Goal: Task Accomplishment & Management: Complete application form

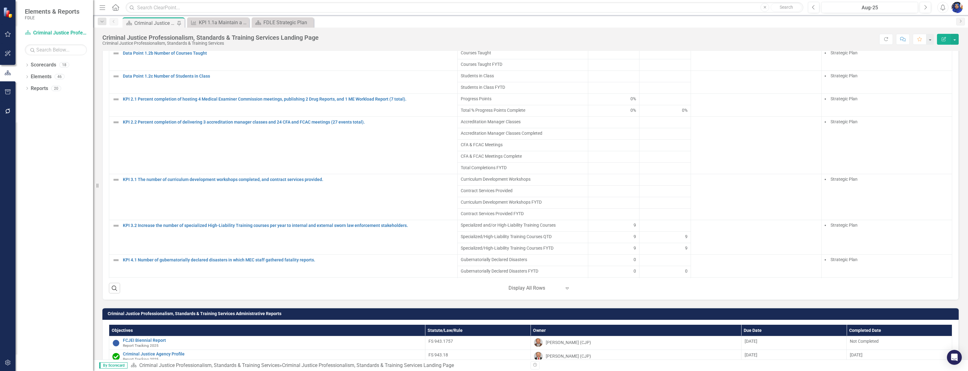
scroll to position [169, 0]
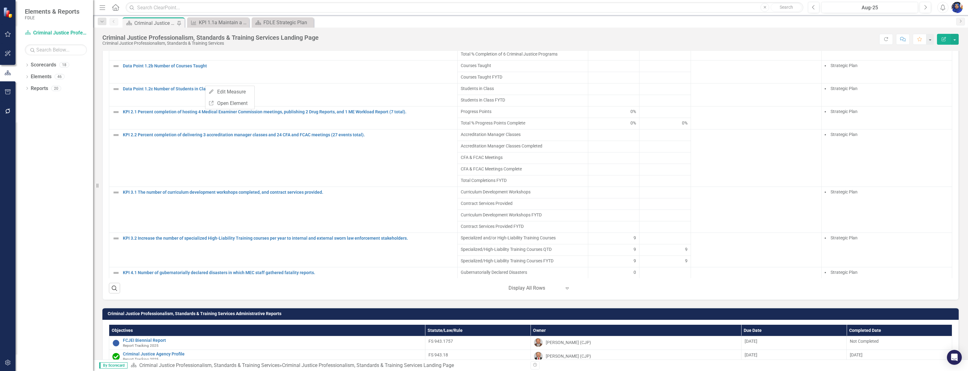
click at [64, 146] on div "Dropdown Scorecards 18 Dropdown FDLE Dropdown Implementation Plans Implementati…" at bounding box center [55, 215] width 78 height 311
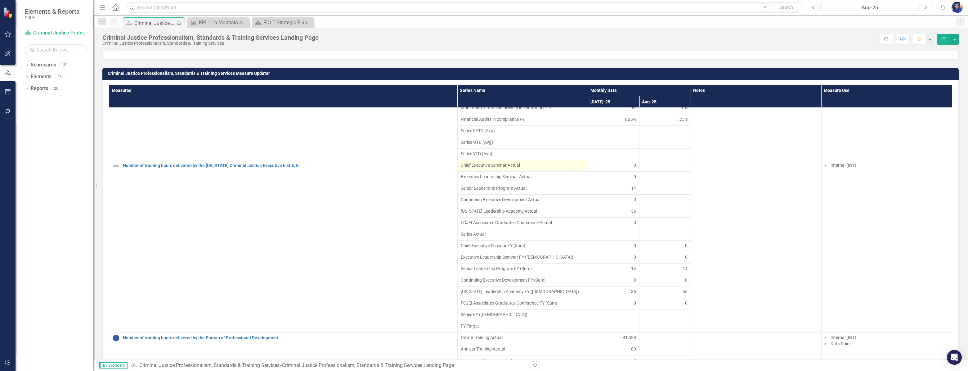
scroll to position [1551, 0]
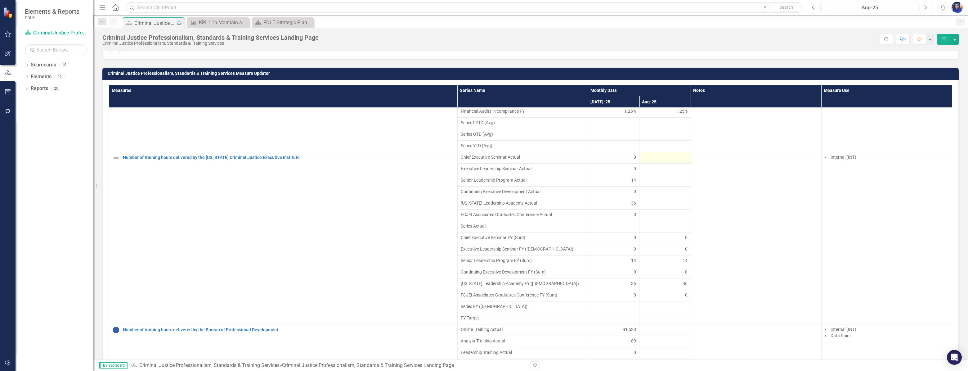
click at [650, 161] on div at bounding box center [664, 157] width 45 height 7
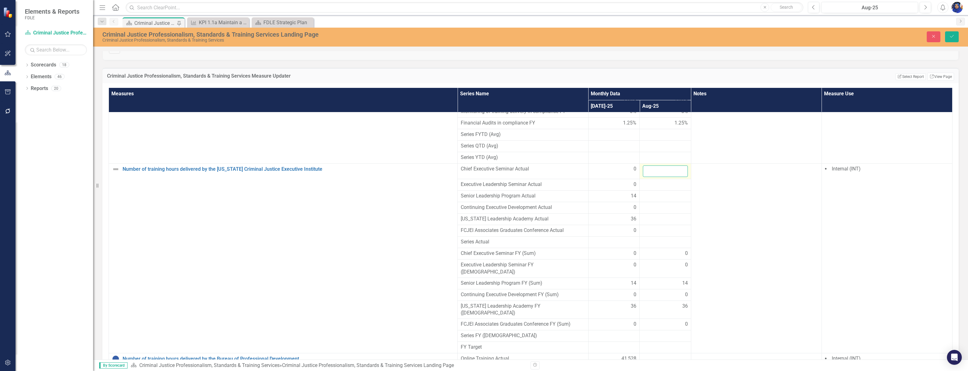
click at [653, 177] on input "number" at bounding box center [665, 170] width 45 height 11
type input "26.5"
click at [652, 188] on div at bounding box center [665, 184] width 45 height 7
click at [652, 192] on input "number" at bounding box center [665, 186] width 45 height 11
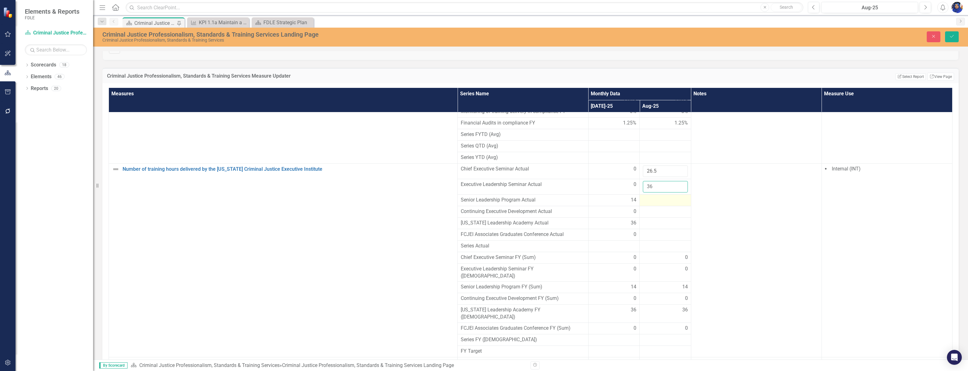
type input "36"
click at [647, 204] on div at bounding box center [665, 199] width 45 height 7
click at [647, 208] on input "number" at bounding box center [665, 201] width 45 height 11
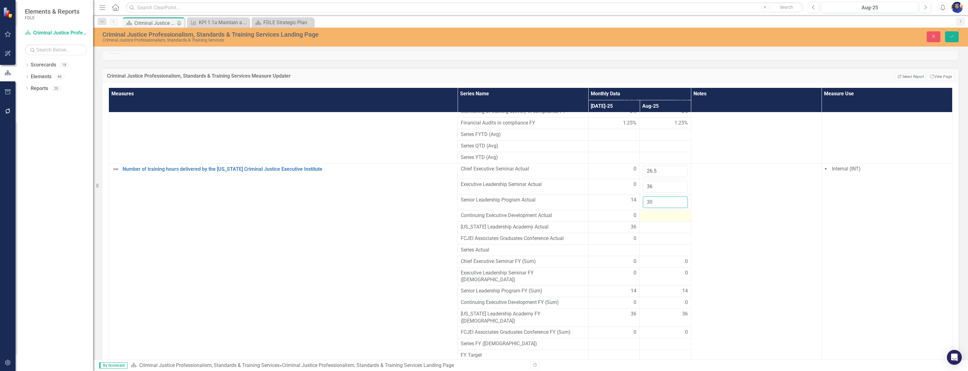
type input "30"
click at [656, 219] on div at bounding box center [665, 215] width 45 height 7
click at [653, 223] on input "number" at bounding box center [665, 217] width 45 height 11
type input "28"
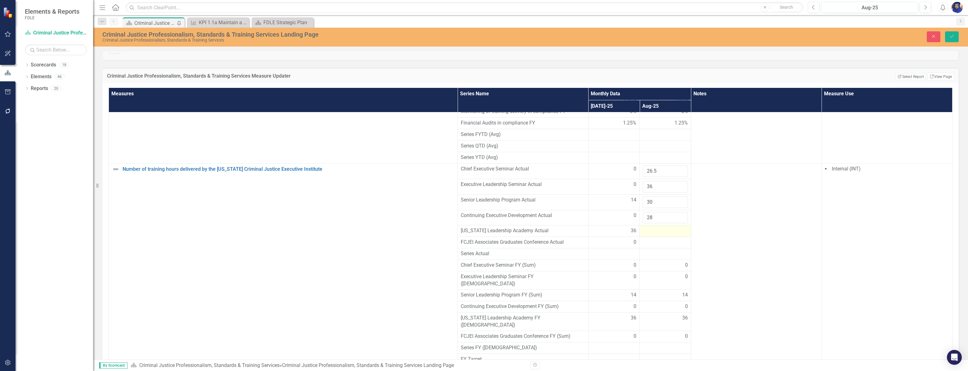
click at [652, 234] on div at bounding box center [665, 230] width 45 height 7
click at [652, 238] on input "number" at bounding box center [665, 232] width 45 height 11
type input "36"
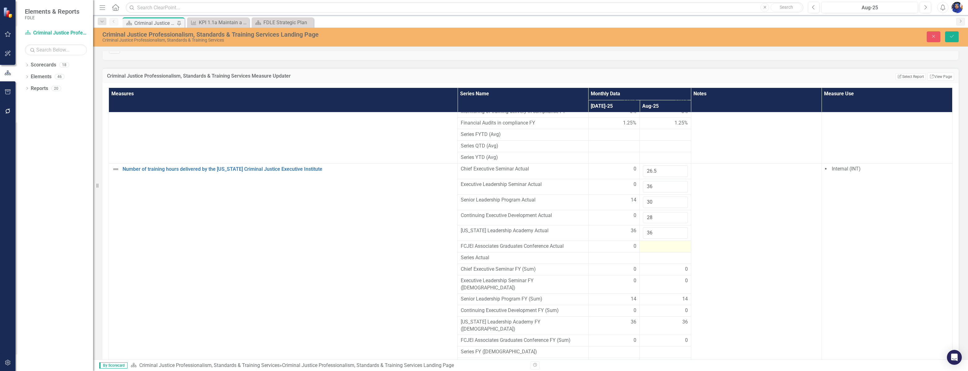
click at [648, 250] on div at bounding box center [665, 246] width 45 height 7
click at [653, 250] on div at bounding box center [665, 246] width 45 height 7
click at [653, 254] on input "number" at bounding box center [665, 248] width 45 height 11
type input "0"
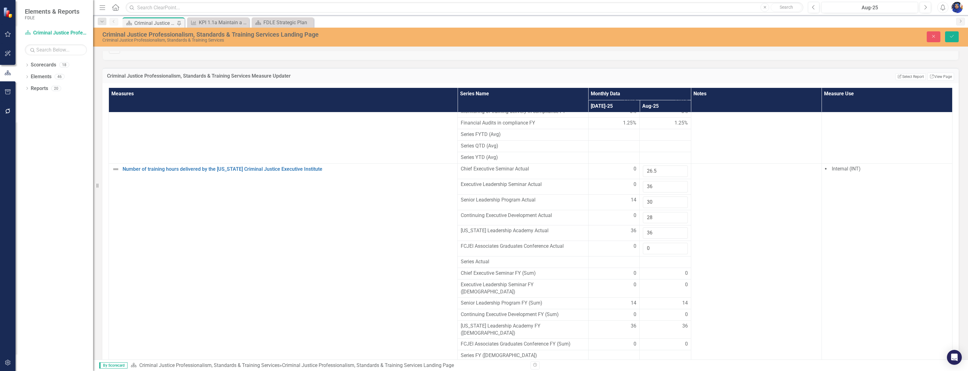
click at [653, 265] on div at bounding box center [665, 261] width 45 height 7
click at [661, 265] on div at bounding box center [665, 261] width 45 height 7
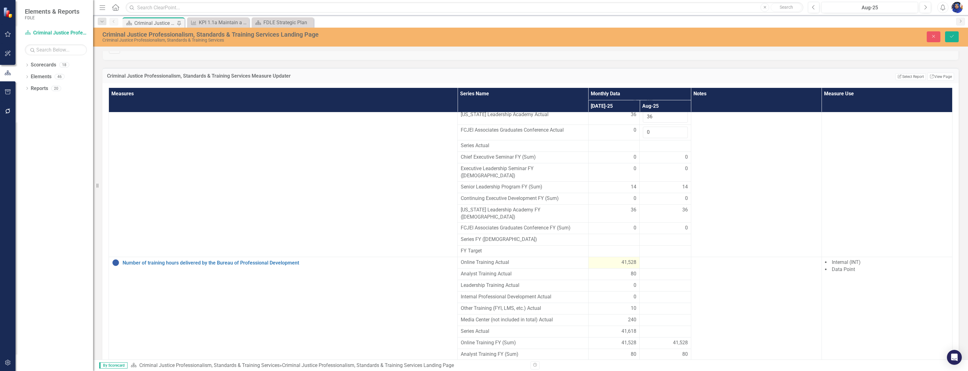
scroll to position [1691, 0]
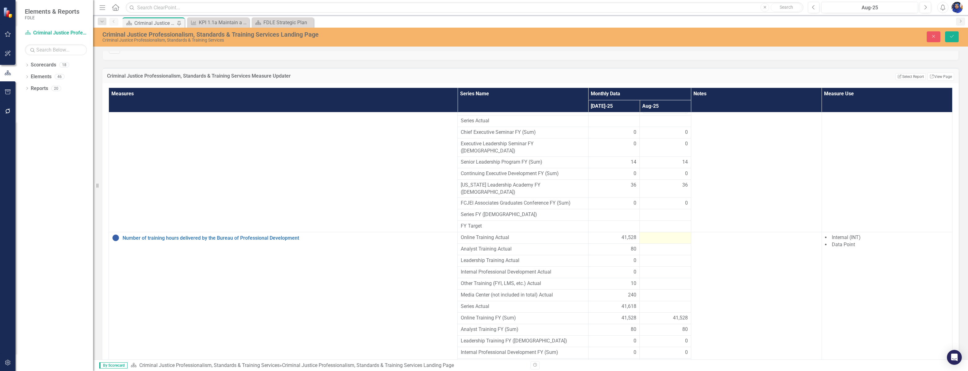
click at [643, 237] on div at bounding box center [665, 237] width 45 height 7
click at [648, 240] on input "number" at bounding box center [665, 239] width 45 height 11
type input "35847"
click at [652, 252] on div at bounding box center [665, 252] width 45 height 7
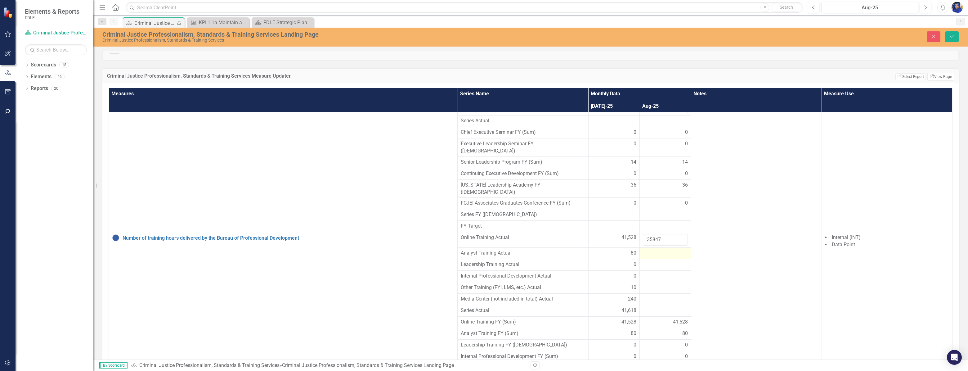
click at [652, 252] on div at bounding box center [665, 252] width 45 height 7
click at [652, 252] on input "number" at bounding box center [665, 254] width 45 height 11
type input "40"
click at [647, 267] on div at bounding box center [665, 268] width 45 height 7
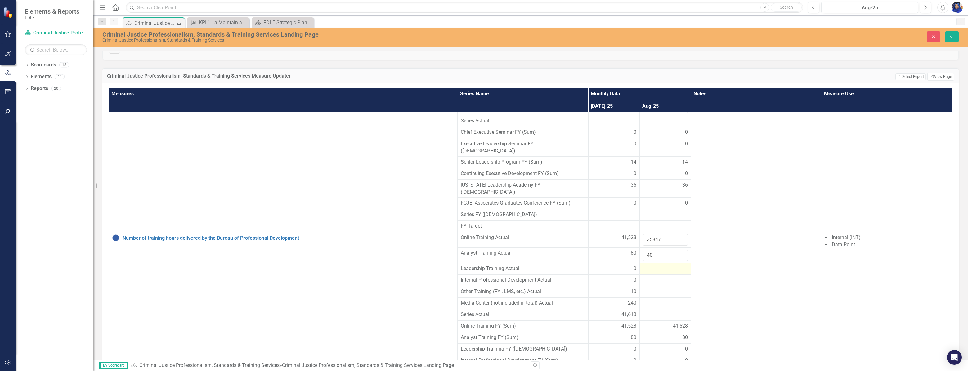
click at [646, 266] on div at bounding box center [665, 268] width 45 height 7
click at [646, 266] on input "number" at bounding box center [665, 270] width 45 height 11
type input "0"
click at [649, 281] on div at bounding box center [665, 283] width 45 height 7
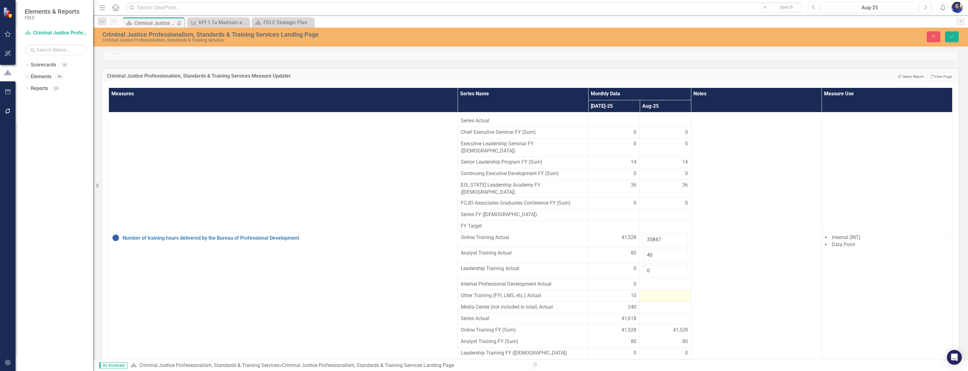
click at [648, 293] on div at bounding box center [665, 295] width 45 height 7
click at [648, 293] on input "number" at bounding box center [665, 297] width 45 height 11
type input "1"
click at [651, 311] on div at bounding box center [665, 310] width 45 height 7
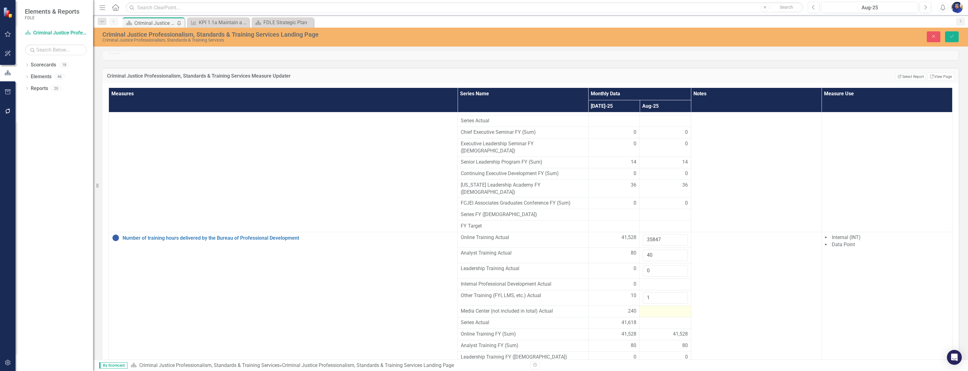
click at [651, 307] on div at bounding box center [665, 310] width 45 height 7
click at [647, 309] on input "number" at bounding box center [665, 312] width 45 height 11
type input "243"
click at [652, 280] on div at bounding box center [665, 283] width 45 height 7
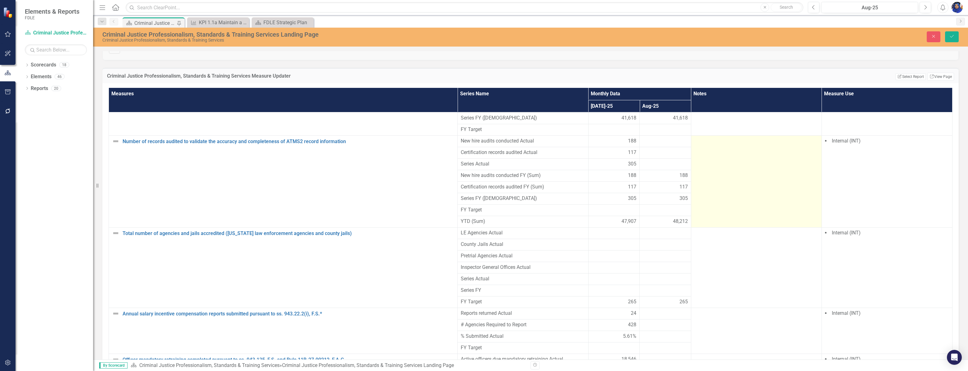
scroll to position [2002, 0]
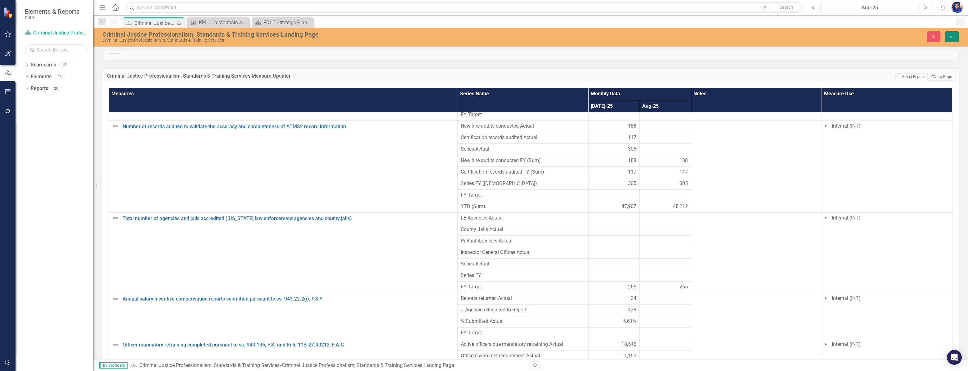
click at [952, 37] on icon "Save" at bounding box center [952, 36] width 6 height 4
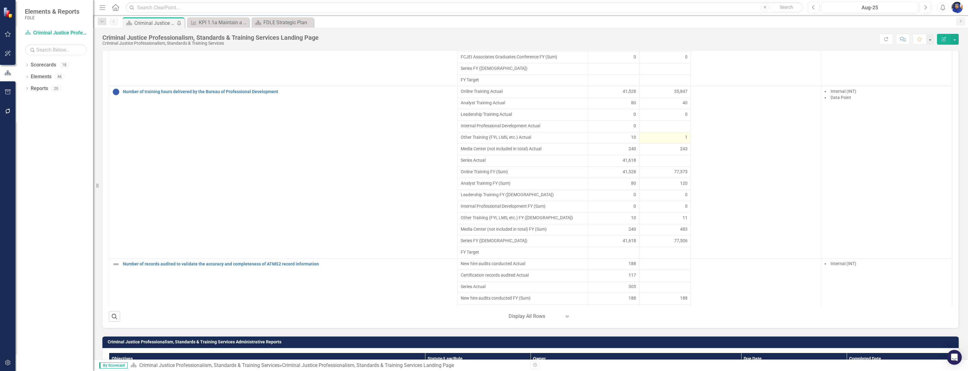
scroll to position [1748, 0]
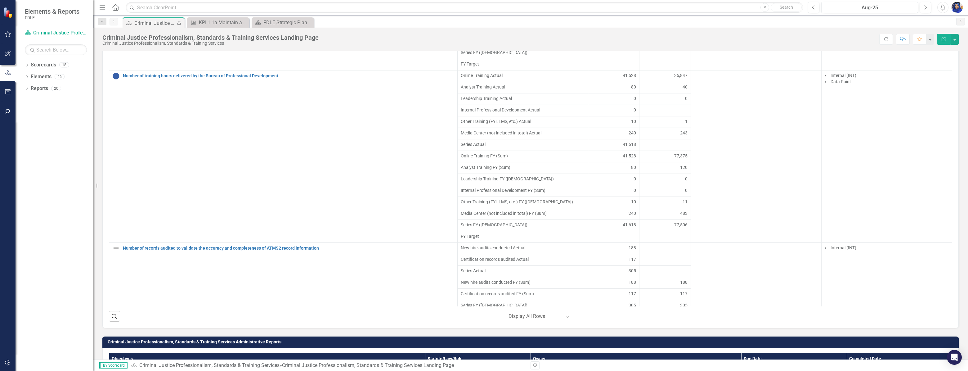
click at [669, 149] on div at bounding box center [664, 144] width 45 height 7
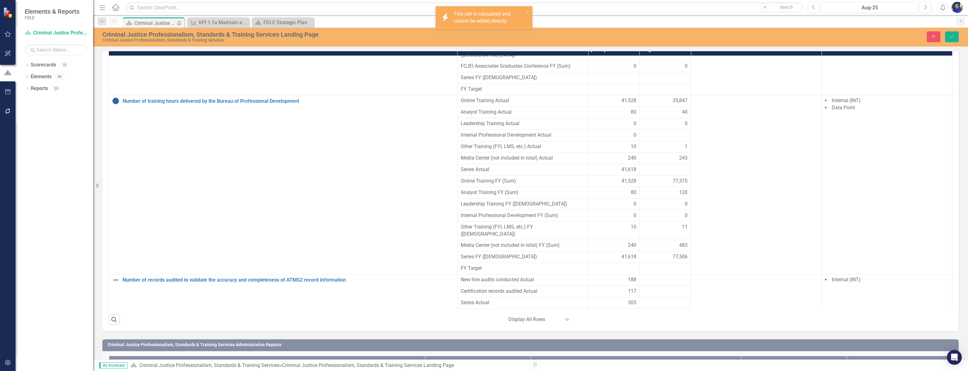
scroll to position [453, 0]
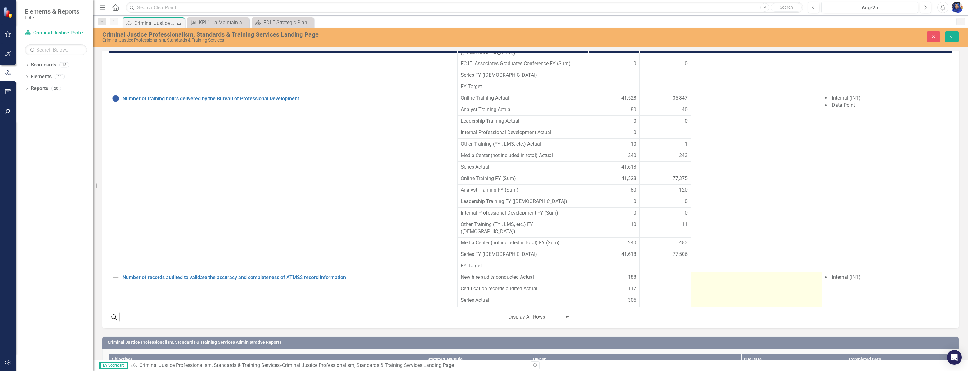
click at [756, 298] on td at bounding box center [756, 318] width 131 height 92
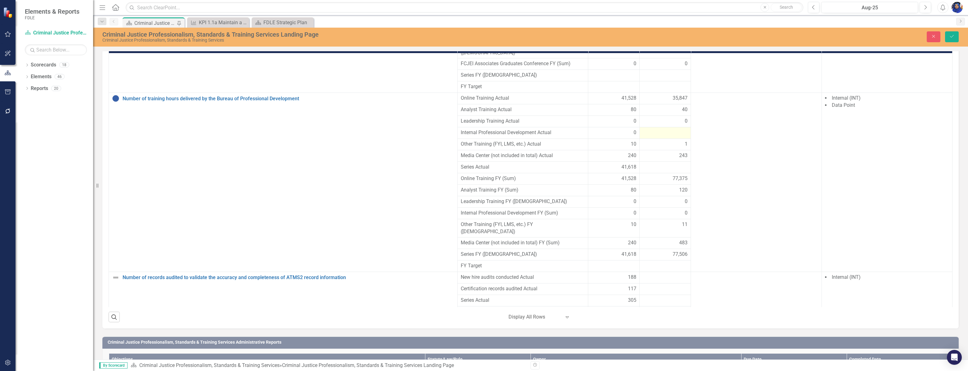
click at [664, 136] on td at bounding box center [664, 132] width 51 height 11
click at [665, 136] on input "number" at bounding box center [665, 134] width 45 height 11
type input "0"
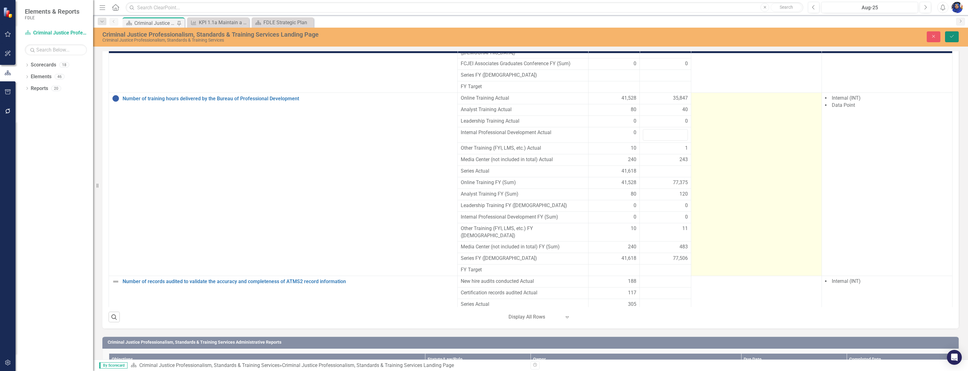
drag, startPoint x: 949, startPoint y: 38, endPoint x: 808, endPoint y: 235, distance: 242.4
click at [949, 38] on icon "Save" at bounding box center [952, 36] width 6 height 4
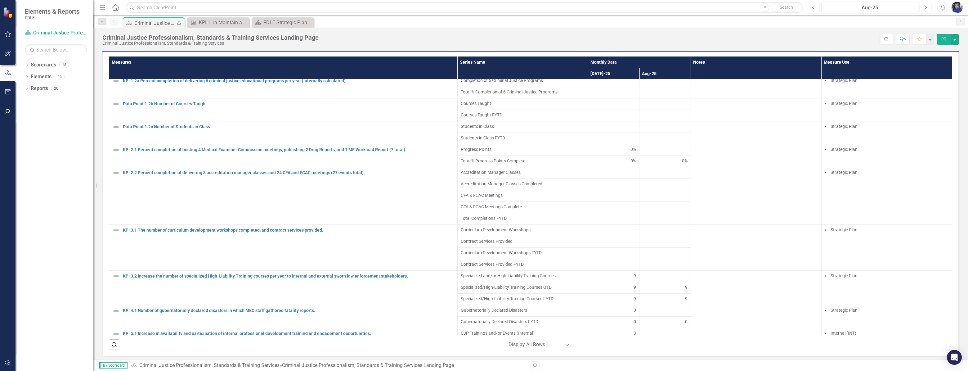
scroll to position [197, 0]
